Goal: Entertainment & Leisure: Consume media (video, audio)

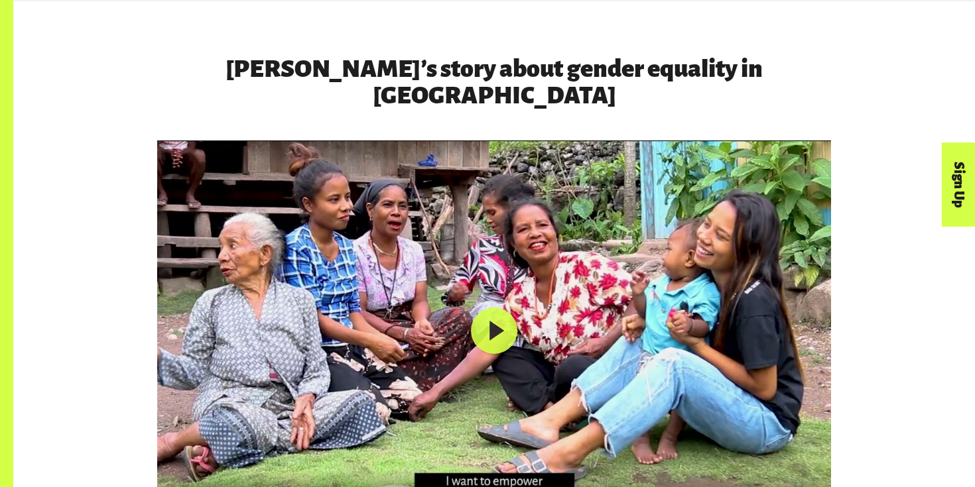
scroll to position [2125, 0]
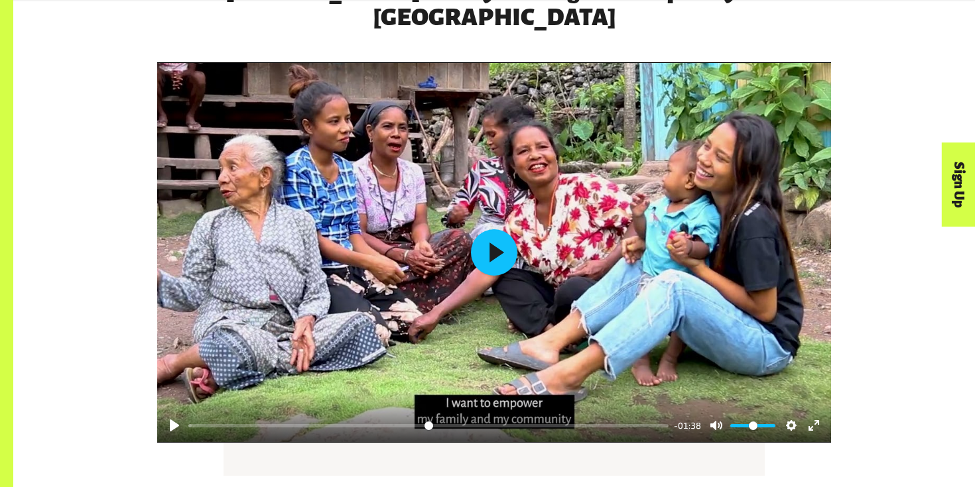
click at [505, 246] on button "Play" at bounding box center [494, 252] width 46 height 46
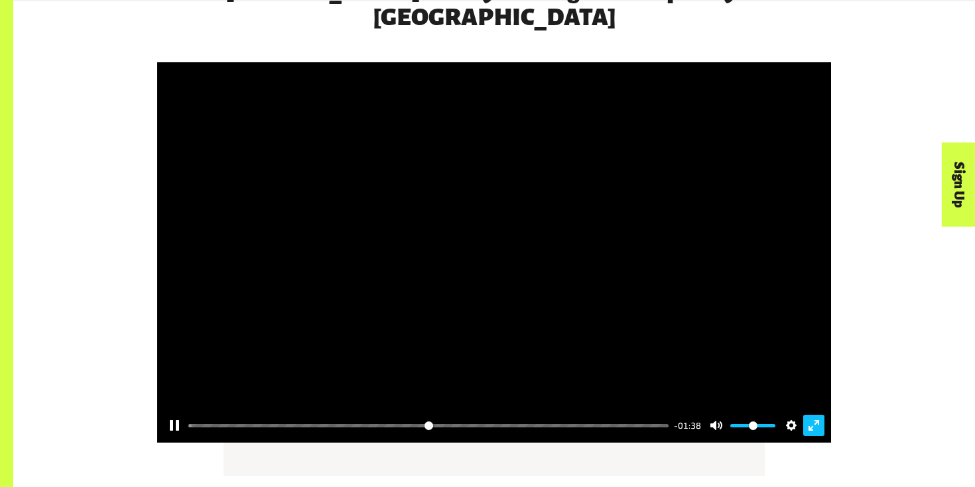
click at [816, 415] on button "Exit fullscreen Enter fullscreen" at bounding box center [813, 425] width 21 height 21
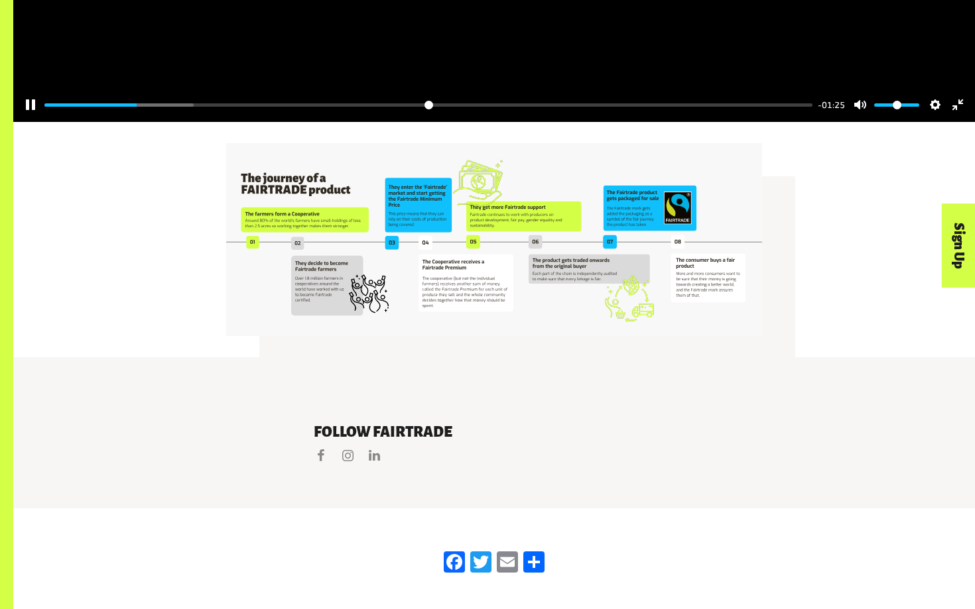
click at [759, 411] on div at bounding box center [494, 231] width 962 height 560
click at [960, 115] on button "Exit fullscreen Enter fullscreen" at bounding box center [957, 104] width 21 height 21
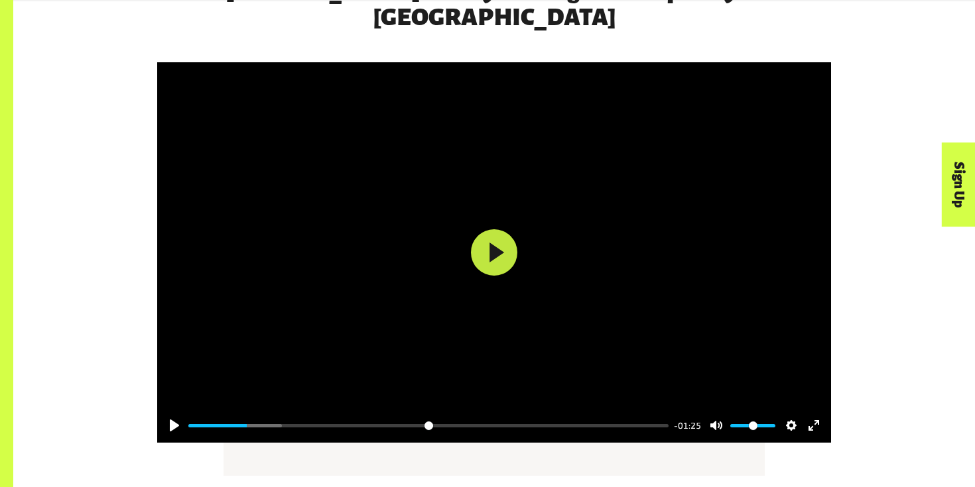
click at [617, 218] on div at bounding box center [494, 252] width 674 height 381
click at [813, 415] on div "Pause Play % buffered 00:00 -01:23 Unmute Mute Disable captions Enable captions…" at bounding box center [494, 417] width 674 height 51
click at [813, 415] on button "Exit fullscreen Enter fullscreen" at bounding box center [813, 425] width 21 height 21
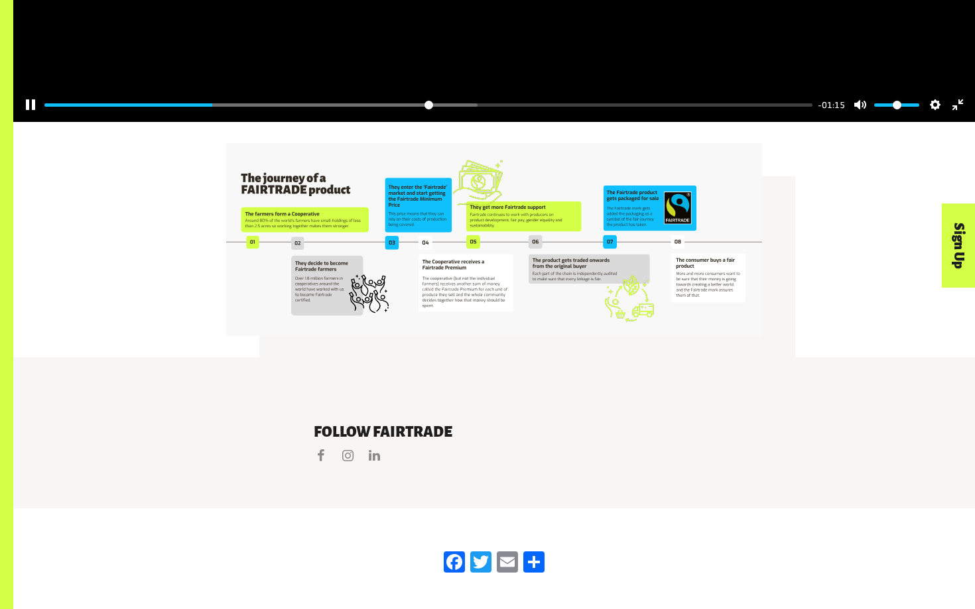
click at [767, 384] on div at bounding box center [494, 231] width 962 height 560
click at [962, 115] on button "Exit fullscreen Enter fullscreen" at bounding box center [957, 104] width 21 height 21
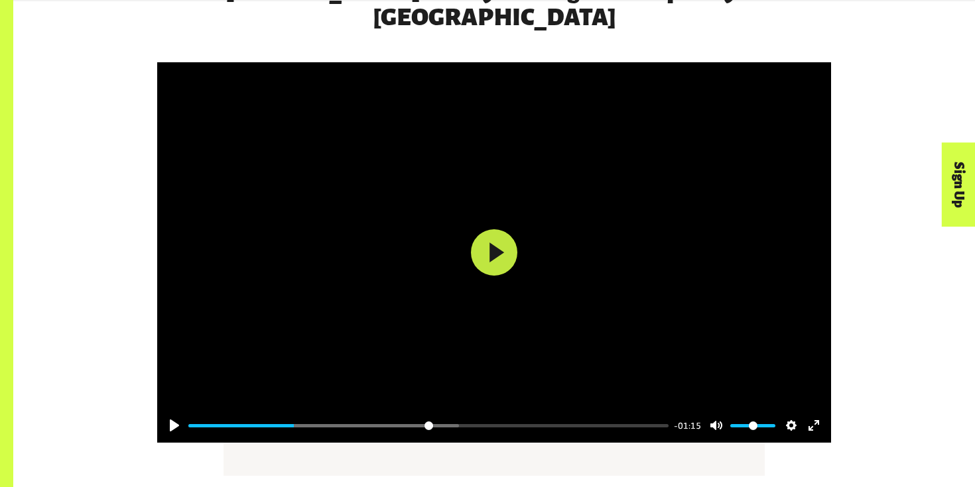
click at [611, 210] on div at bounding box center [494, 252] width 674 height 381
click at [609, 210] on div at bounding box center [494, 252] width 674 height 381
click at [607, 147] on div at bounding box center [494, 252] width 674 height 381
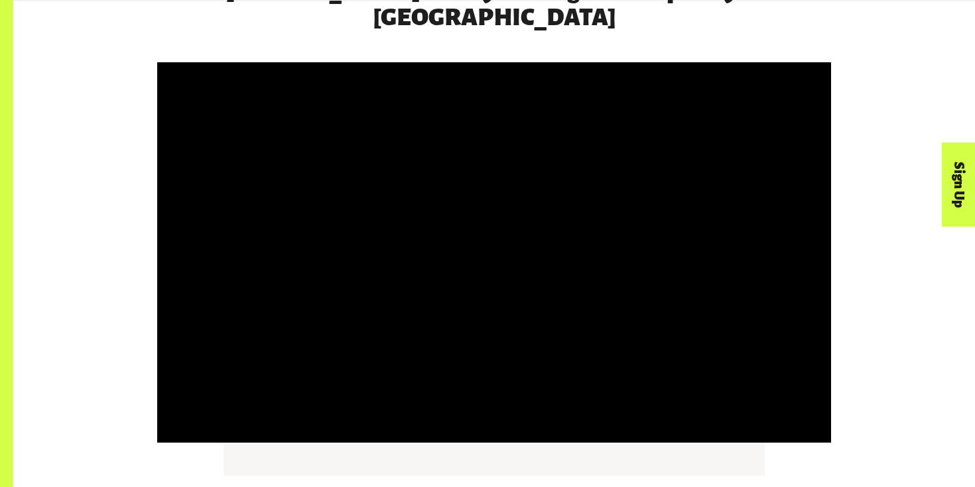
click at [607, 147] on div at bounding box center [494, 252] width 674 height 381
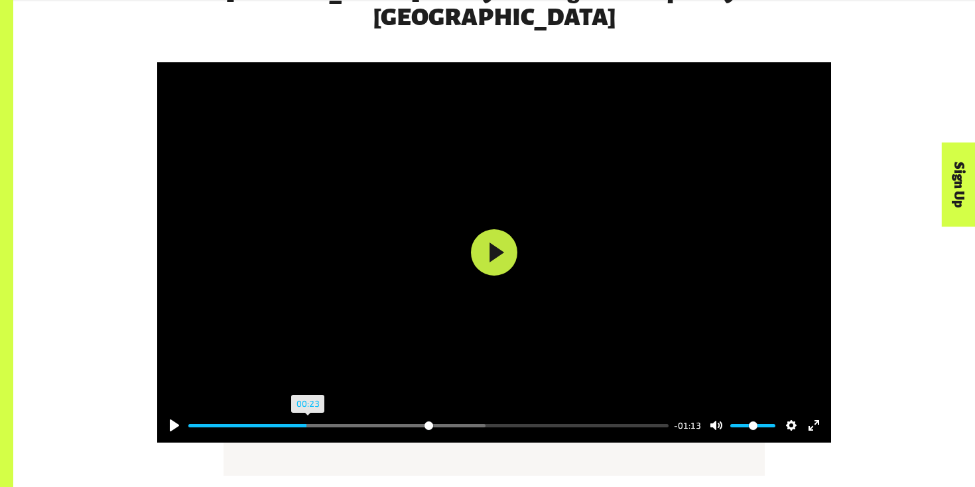
click at [308, 420] on input "Seek" at bounding box center [428, 426] width 480 height 13
click at [560, 222] on div at bounding box center [494, 252] width 674 height 381
click at [560, 224] on div at bounding box center [494, 252] width 674 height 381
drag, startPoint x: 312, startPoint y: 399, endPoint x: 281, endPoint y: 399, distance: 31.2
click at [281, 420] on input "Seek" at bounding box center [428, 426] width 480 height 13
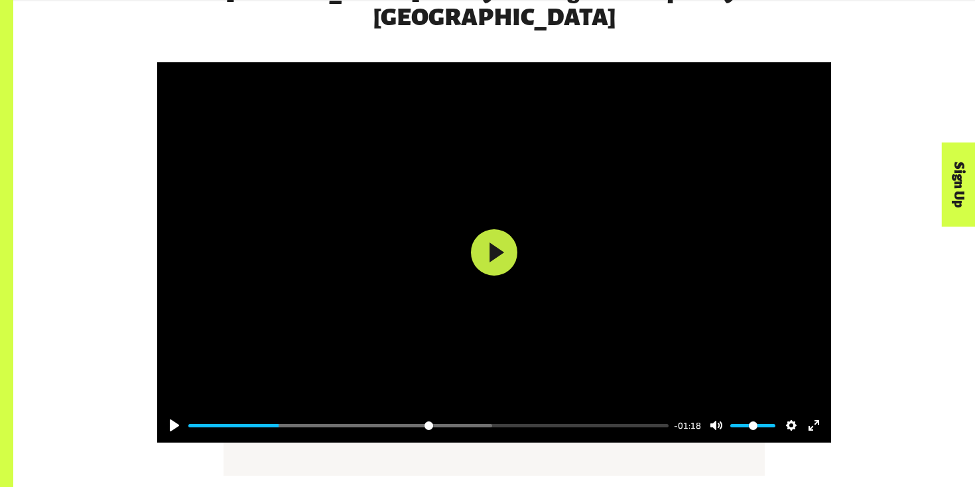
click at [538, 218] on div at bounding box center [494, 252] width 674 height 381
click at [538, 219] on div at bounding box center [494, 252] width 674 height 381
click at [498, 198] on div at bounding box center [494, 252] width 674 height 381
click at [523, 217] on div at bounding box center [494, 252] width 674 height 381
click at [529, 255] on div at bounding box center [494, 252] width 674 height 381
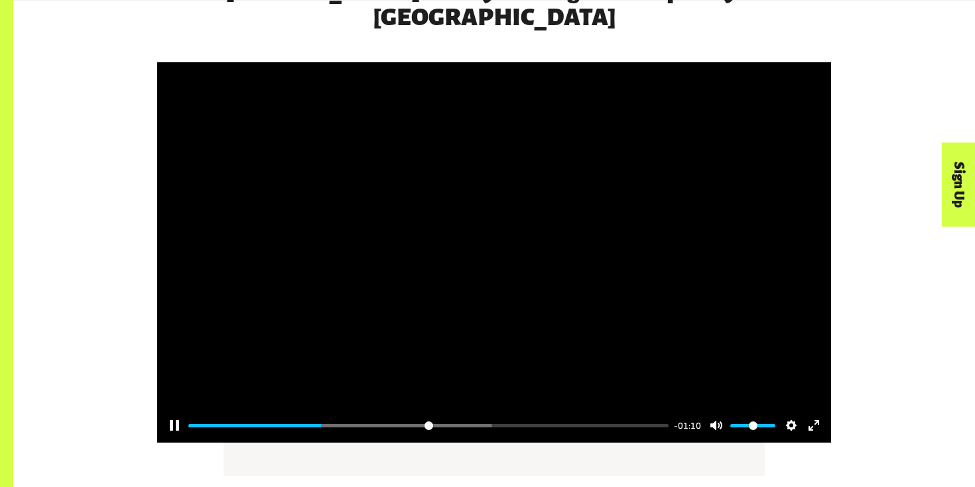
click at [708, 269] on div at bounding box center [494, 252] width 674 height 381
click at [804, 313] on div at bounding box center [494, 252] width 674 height 381
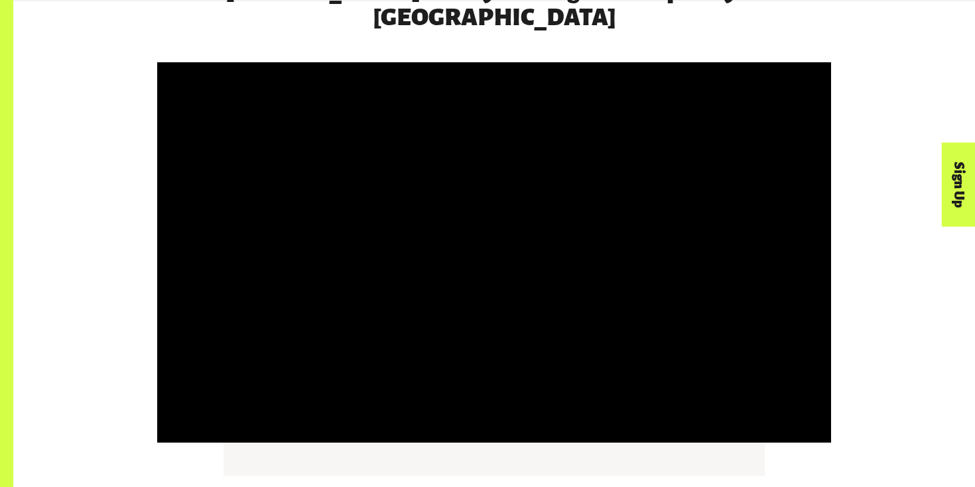
click at [803, 313] on div at bounding box center [494, 252] width 674 height 381
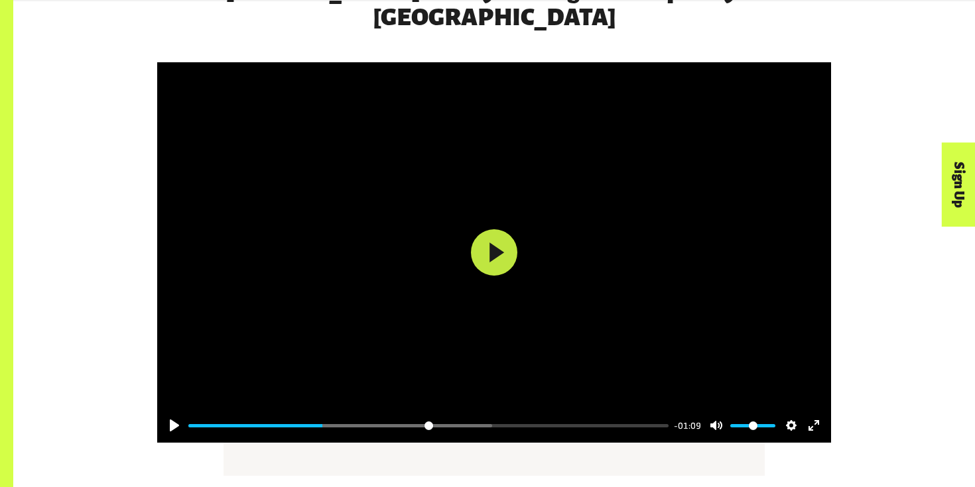
click at [799, 312] on div at bounding box center [494, 252] width 674 height 381
click at [804, 312] on div at bounding box center [494, 252] width 674 height 381
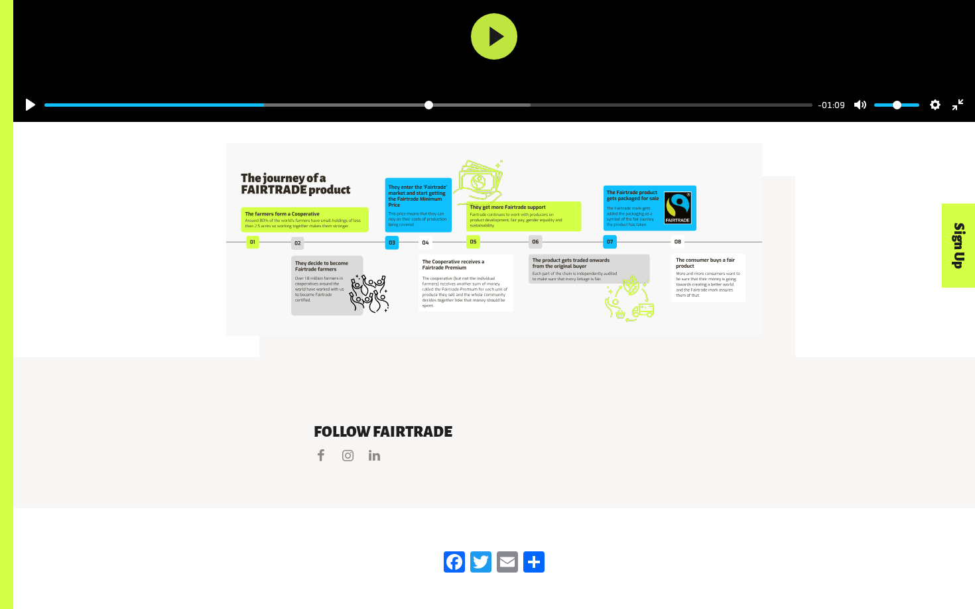
click at [745, 389] on div at bounding box center [494, 231] width 962 height 560
drag, startPoint x: 281, startPoint y: 589, endPoint x: 235, endPoint y: 594, distance: 45.4
click at [235, 111] on input "Seek" at bounding box center [428, 105] width 768 height 13
click at [501, 372] on div at bounding box center [494, 231] width 962 height 560
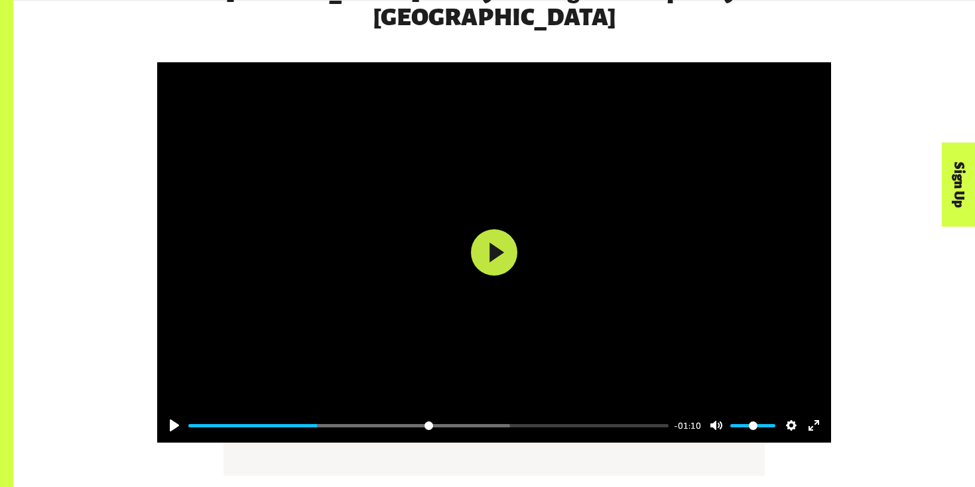
click at [526, 234] on div at bounding box center [494, 252] width 674 height 381
drag, startPoint x: 328, startPoint y: 401, endPoint x: 253, endPoint y: 403, distance: 74.3
click at [253, 420] on input "Seek" at bounding box center [428, 426] width 480 height 13
click at [526, 249] on div at bounding box center [494, 252] width 674 height 381
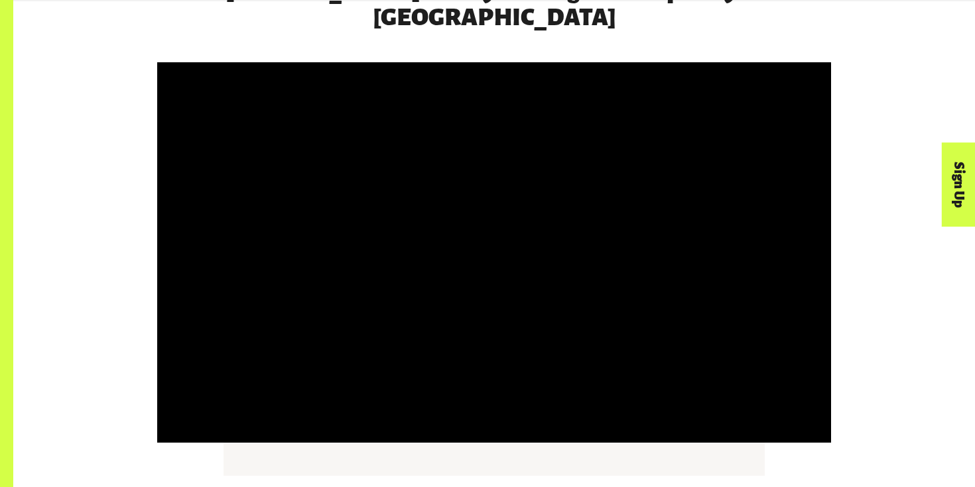
click at [525, 247] on div at bounding box center [494, 252] width 674 height 381
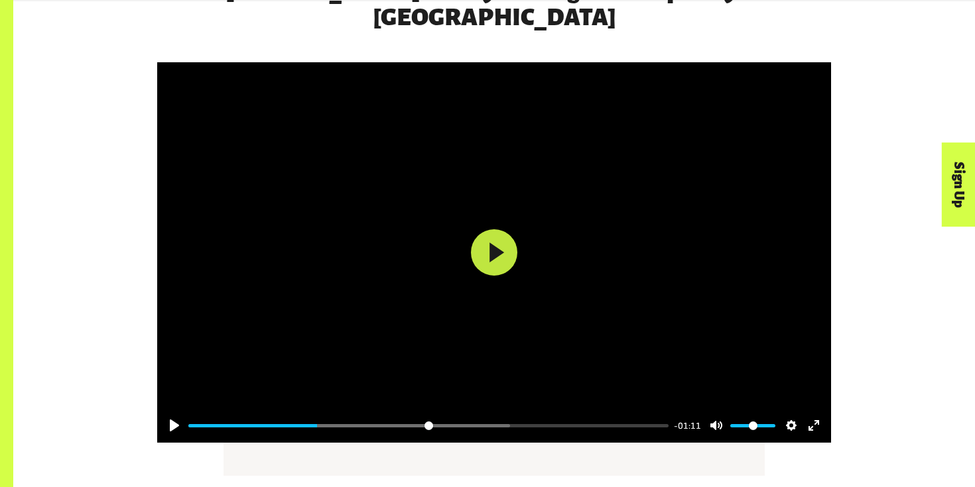
click at [538, 227] on div at bounding box center [494, 252] width 674 height 381
click at [537, 227] on div at bounding box center [494, 252] width 674 height 381
click at [631, 189] on div at bounding box center [494, 252] width 674 height 381
click at [816, 415] on button "Exit fullscreen Enter fullscreen" at bounding box center [813, 425] width 21 height 21
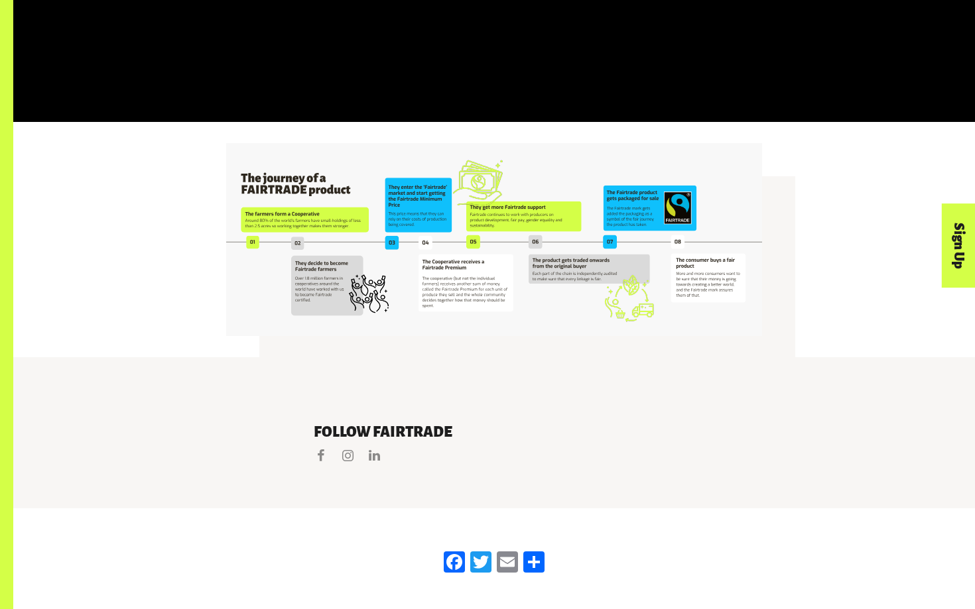
click at [764, 370] on div at bounding box center [494, 231] width 962 height 560
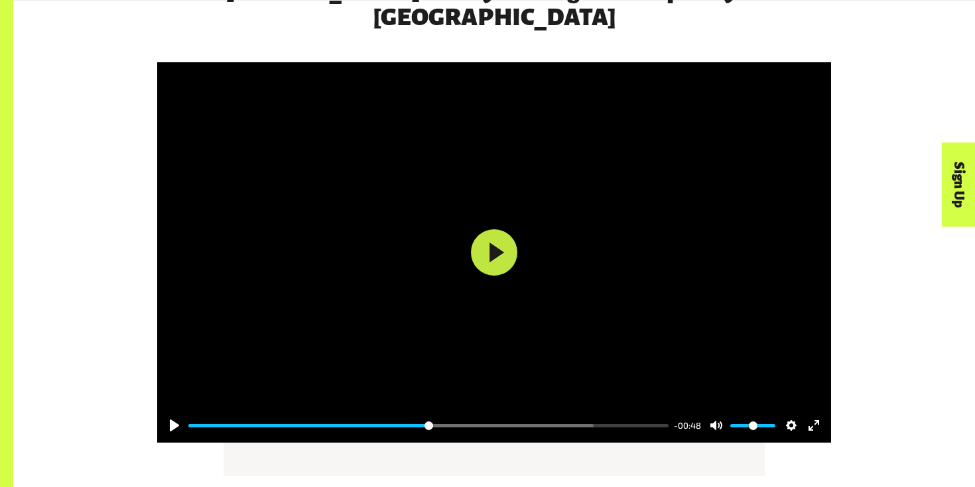
click at [429, 392] on div "Pause Play % buffered 00:17 -00:48 Unmute Mute Disable captions Enable captions…" at bounding box center [494, 417] width 674 height 51
click at [500, 274] on div at bounding box center [494, 252] width 674 height 381
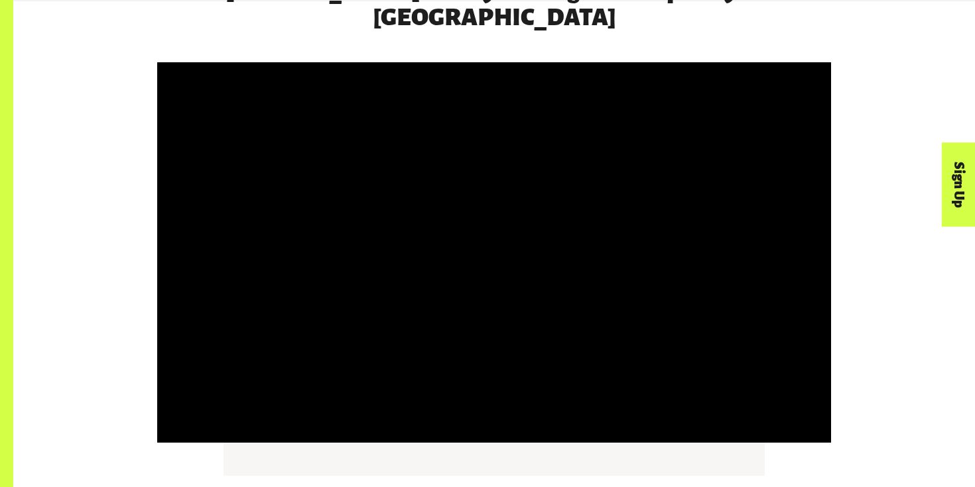
type input "*****"
